Goal: Task Accomplishment & Management: Manage account settings

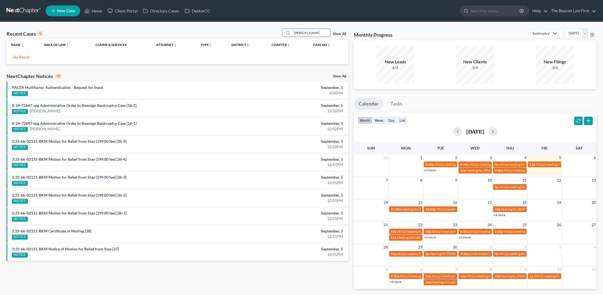
click at [311, 30] on input "[PERSON_NAME]" at bounding box center [311, 33] width 38 height 8
type input "[PERSON_NAME]"
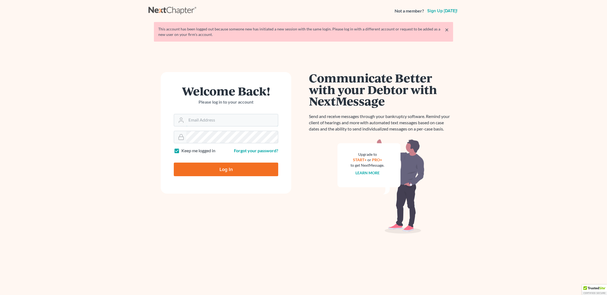
type input "stuart@gavzylaw.com"
click at [224, 170] on input "Log In" at bounding box center [226, 170] width 104 height 14
type input "Thinking..."
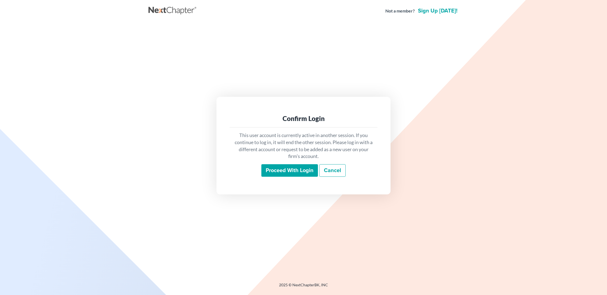
click at [289, 169] on input "Proceed with login" at bounding box center [289, 170] width 57 height 13
